Goal: Transaction & Acquisition: Purchase product/service

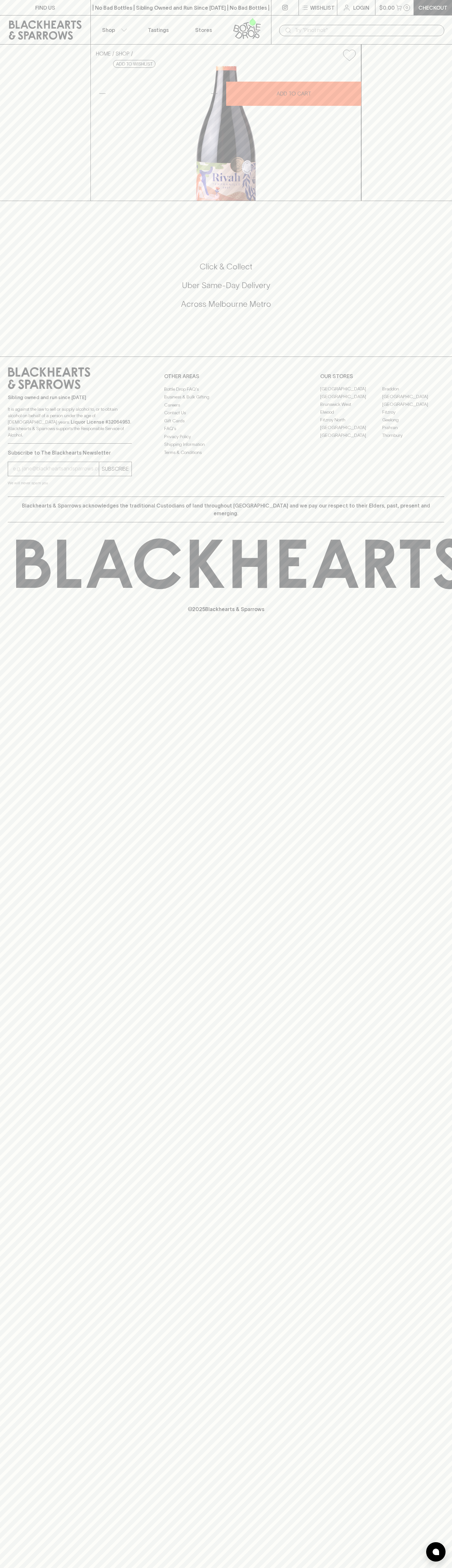
click at [53, 22] on icon at bounding box center [45, 30] width 72 height 19
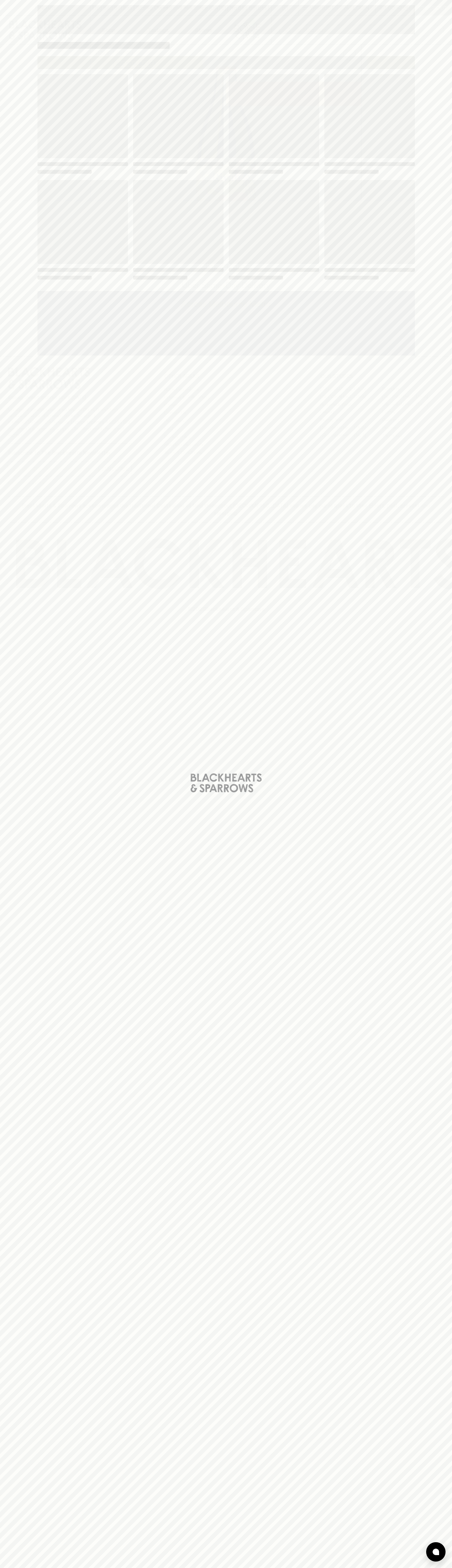
click at [437, 1544] on div at bounding box center [436, 1552] width 19 height 19
click at [286, 1567] on html "FIND US | No Bad Bottles | Sibling Owned and Run Since [DATE] | No Bad Bottles …" at bounding box center [226, 784] width 452 height 1568
click at [1, 1409] on div "Loading" at bounding box center [226, 784] width 452 height 1568
